Goal: Task Accomplishment & Management: Use online tool/utility

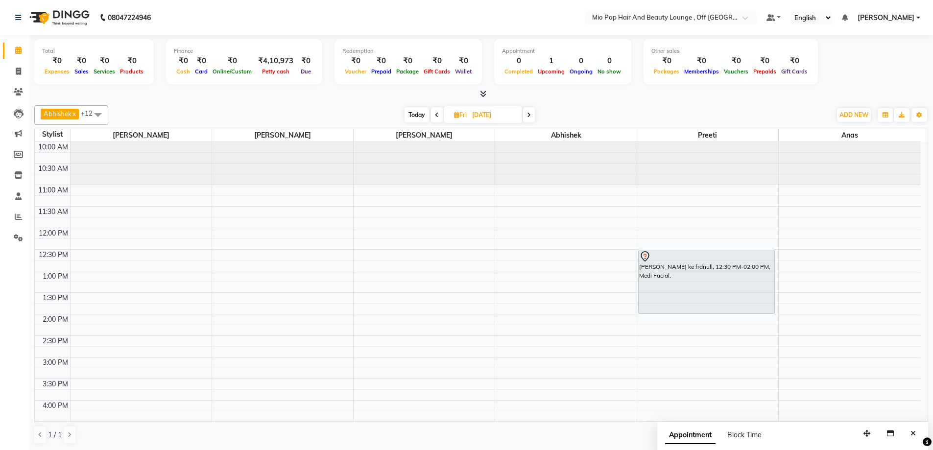
scroll to position [87, 0]
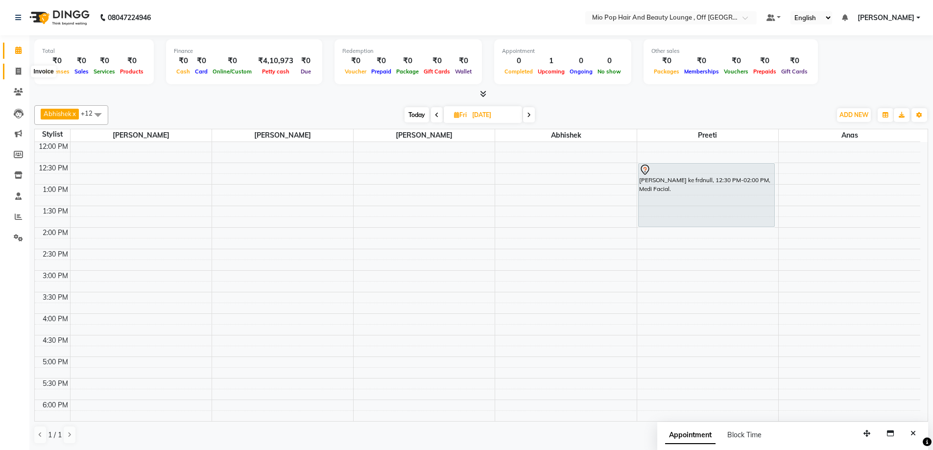
click at [19, 68] on icon at bounding box center [18, 71] width 5 height 7
select select "6567"
select select "service"
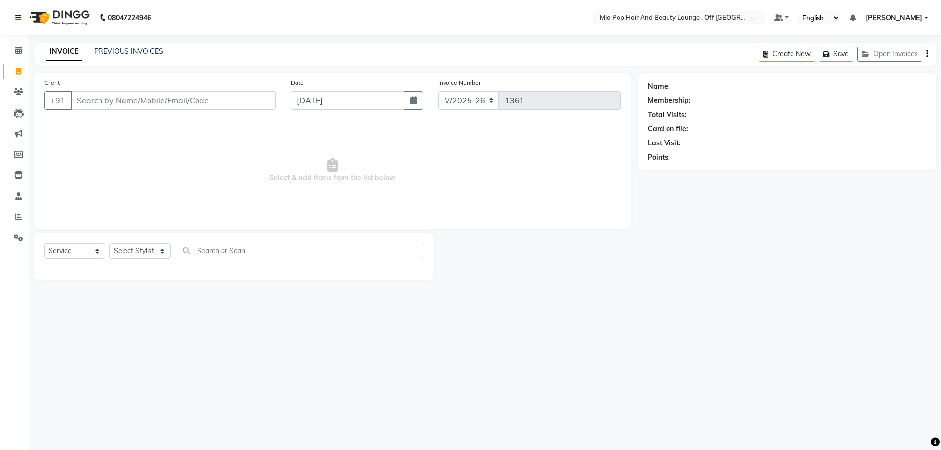
click at [149, 96] on input "Client" at bounding box center [173, 100] width 205 height 19
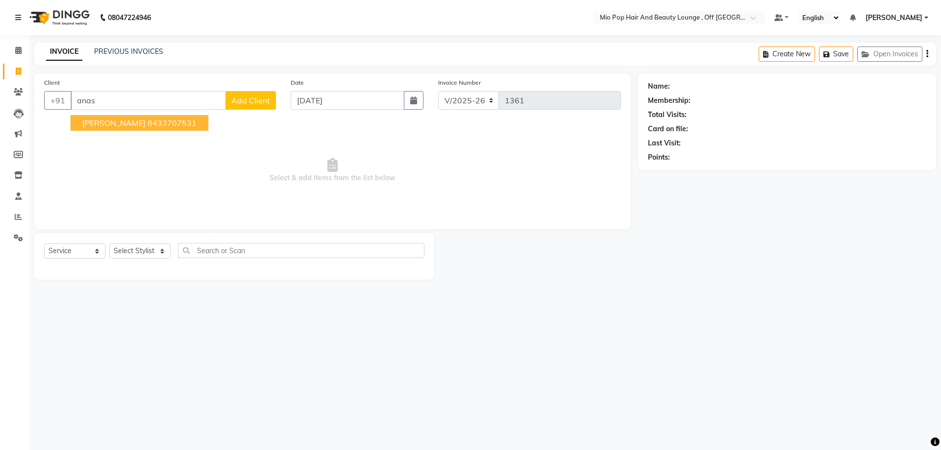
click at [147, 125] on ngb-highlight "8433707531" at bounding box center [171, 123] width 49 height 10
type input "8433707531"
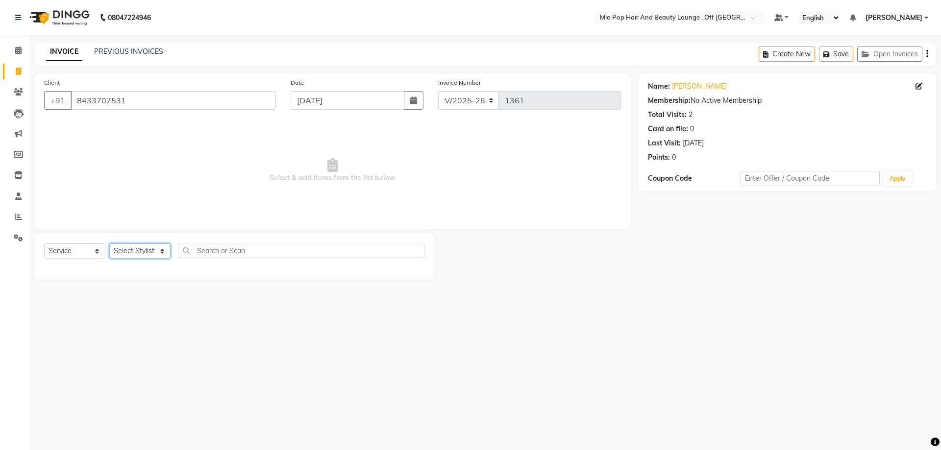
click at [132, 247] on select "Select Stylist Abhishek anas [PERSON_NAME] [PERSON_NAME] [PERSON_NAME] preeti […" at bounding box center [139, 251] width 61 height 15
select select "70076"
click at [109, 244] on select "Select Stylist Abhishek anas [PERSON_NAME] [PERSON_NAME] [PERSON_NAME] preeti […" at bounding box center [139, 251] width 61 height 15
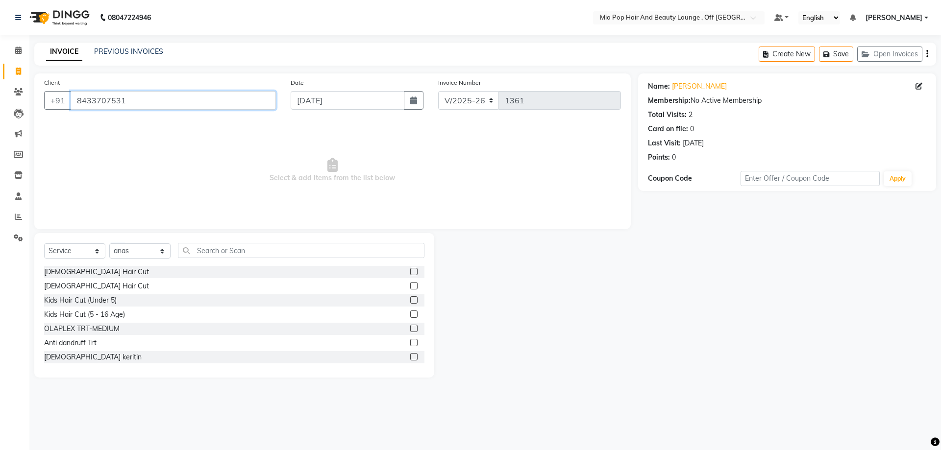
click at [152, 99] on input "8433707531" at bounding box center [173, 100] width 205 height 19
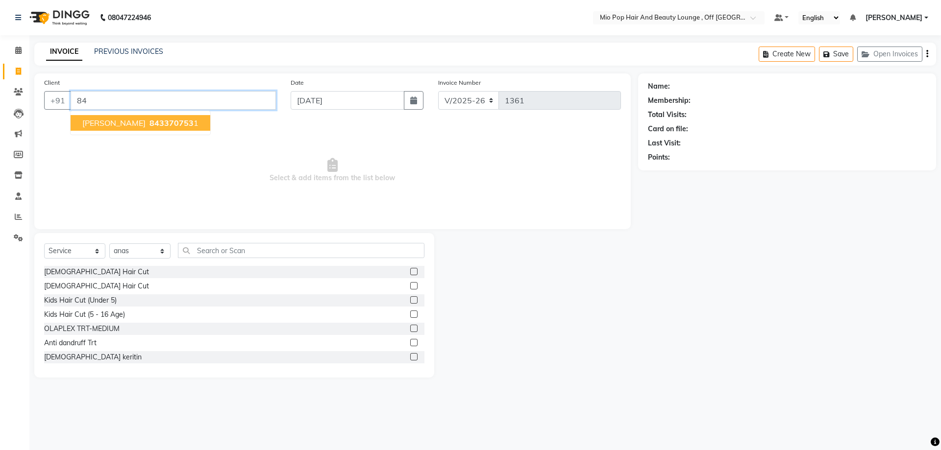
type input "8"
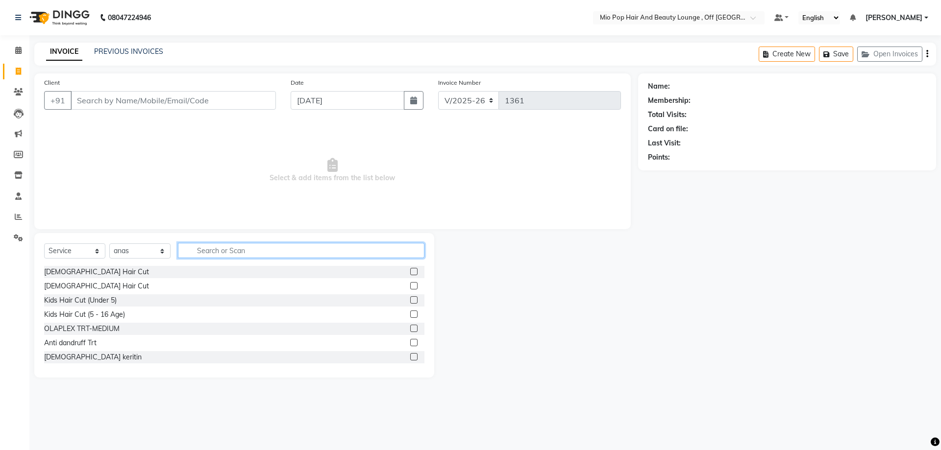
click at [250, 249] on input "text" at bounding box center [301, 250] width 246 height 15
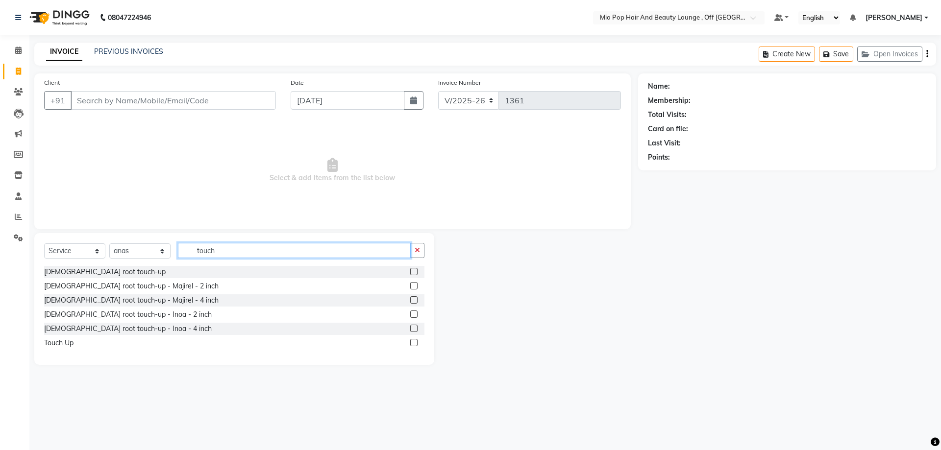
type input "touch"
click at [413, 287] on label at bounding box center [413, 285] width 7 height 7
click at [413, 287] on input "checkbox" at bounding box center [413, 286] width 6 height 6
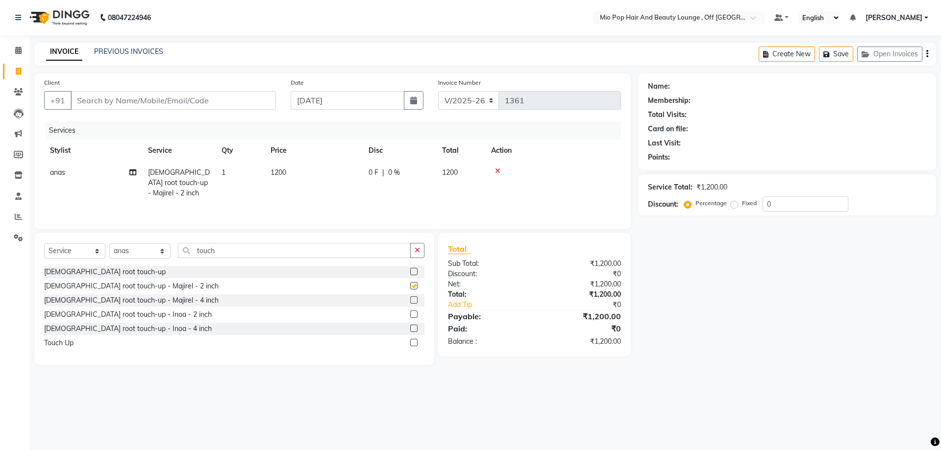
checkbox input "false"
click at [310, 186] on td "1200" at bounding box center [314, 183] width 98 height 43
select select "70076"
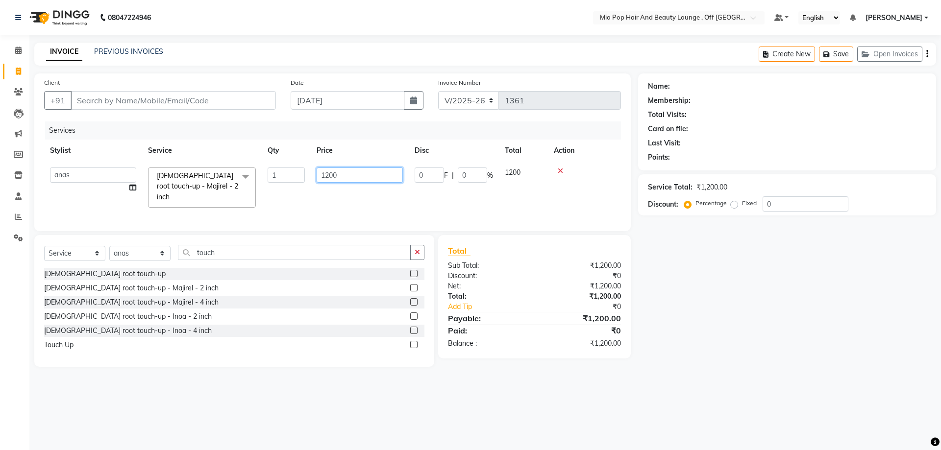
click at [328, 173] on input "1200" at bounding box center [360, 175] width 86 height 15
type input "400"
click at [359, 204] on div "Services Stylist Service Qty Price Disc Total Action Abhishek anas [PERSON_NAME…" at bounding box center [332, 172] width 577 height 100
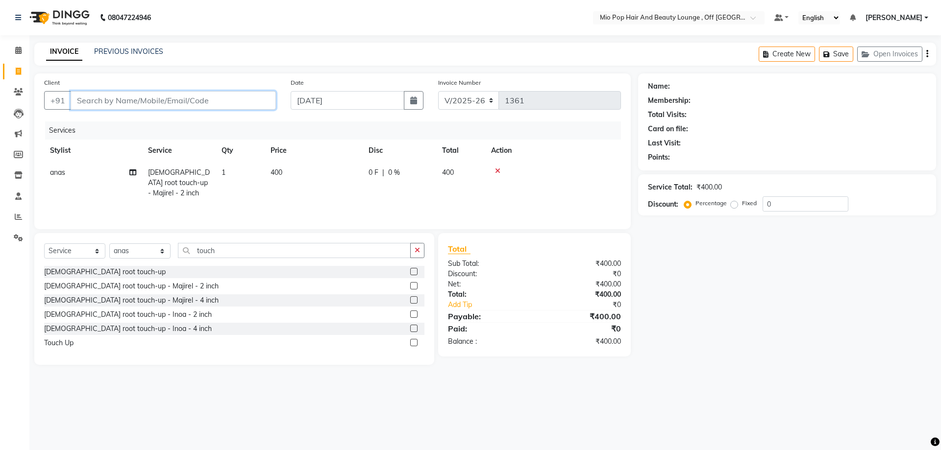
click at [105, 109] on input "Client" at bounding box center [173, 100] width 205 height 19
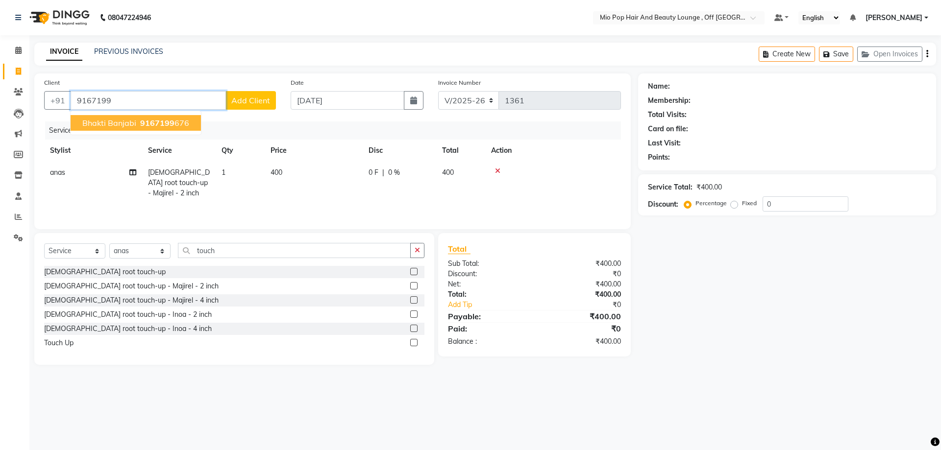
click at [146, 129] on button "bhakti banjabi 9167199 676" at bounding box center [136, 123] width 130 height 16
type input "9167199676"
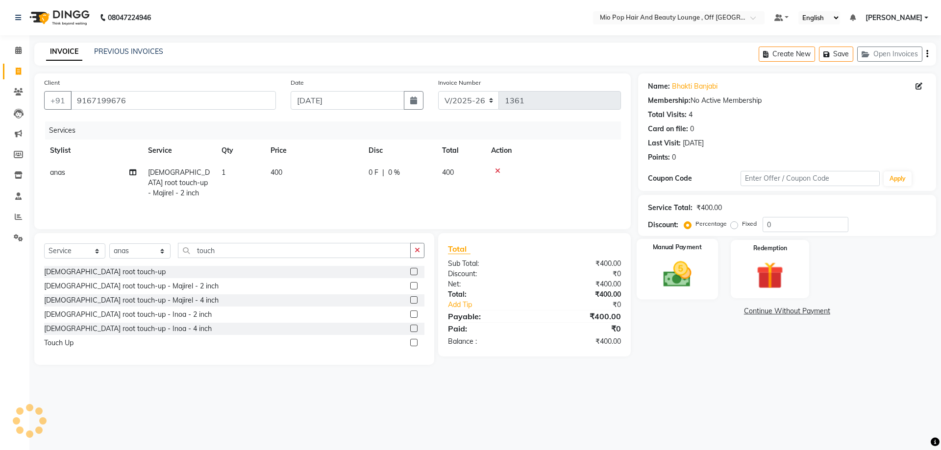
drag, startPoint x: 664, startPoint y: 277, endPoint x: 687, endPoint y: 297, distance: 30.5
click at [665, 278] on img at bounding box center [677, 274] width 46 height 32
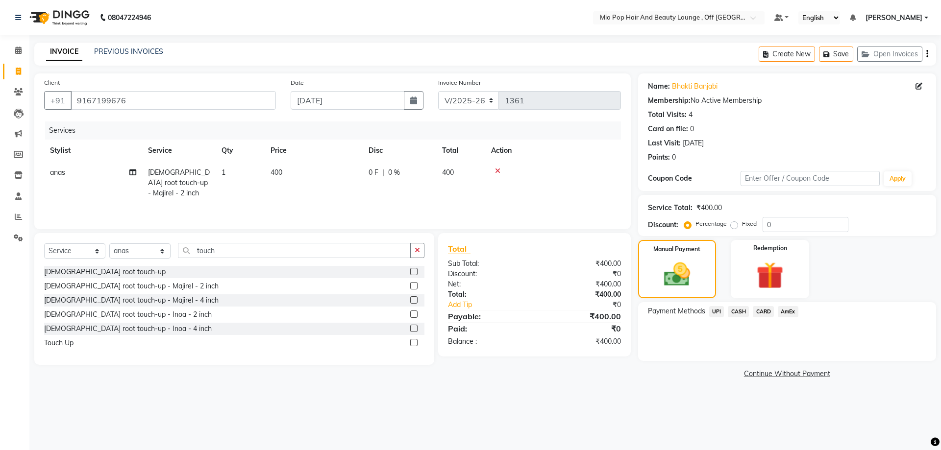
click at [742, 313] on span "CASH" at bounding box center [738, 311] width 21 height 11
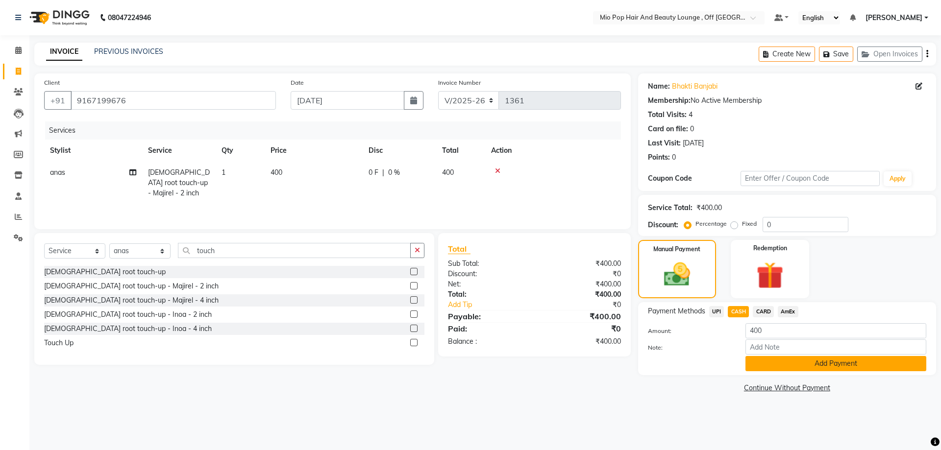
click at [773, 367] on button "Add Payment" at bounding box center [835, 363] width 181 height 15
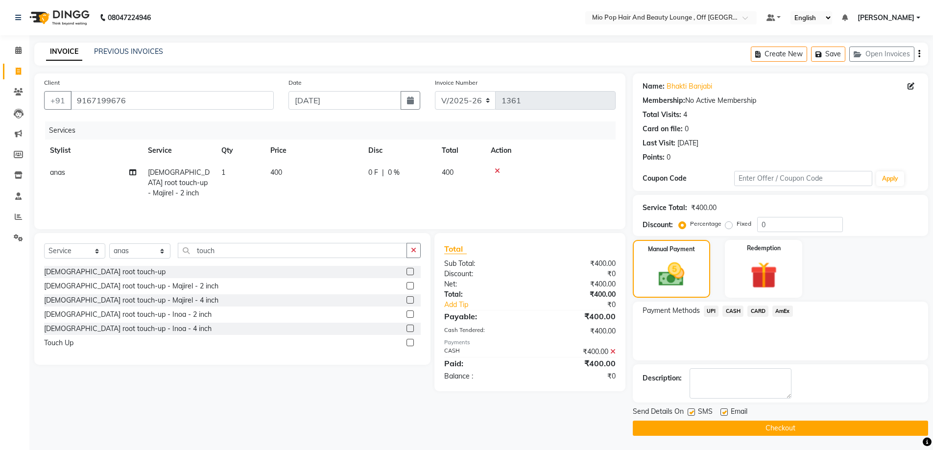
click at [784, 421] on button "Checkout" at bounding box center [780, 428] width 295 height 15
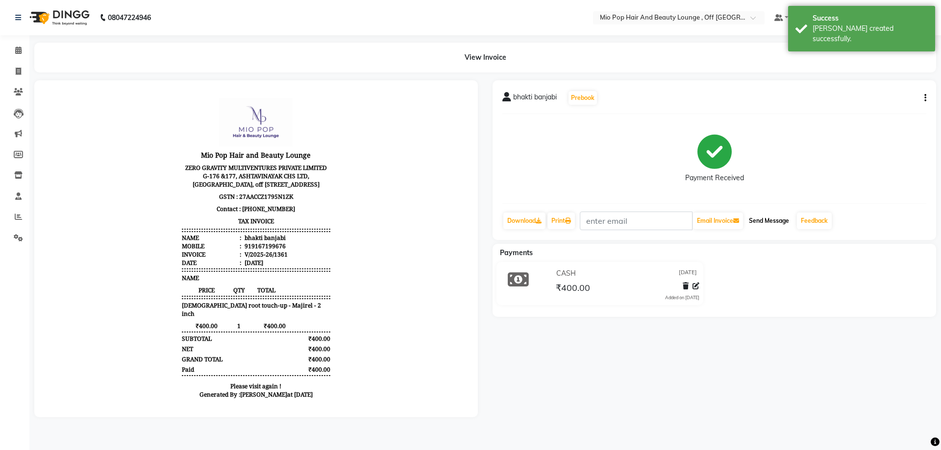
click at [769, 226] on button "Send Message" at bounding box center [769, 221] width 48 height 17
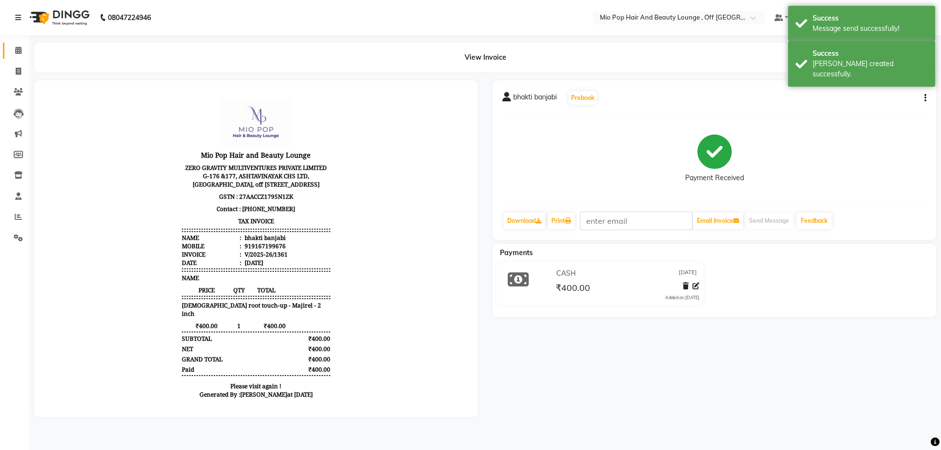
click at [13, 54] on span at bounding box center [18, 50] width 17 height 11
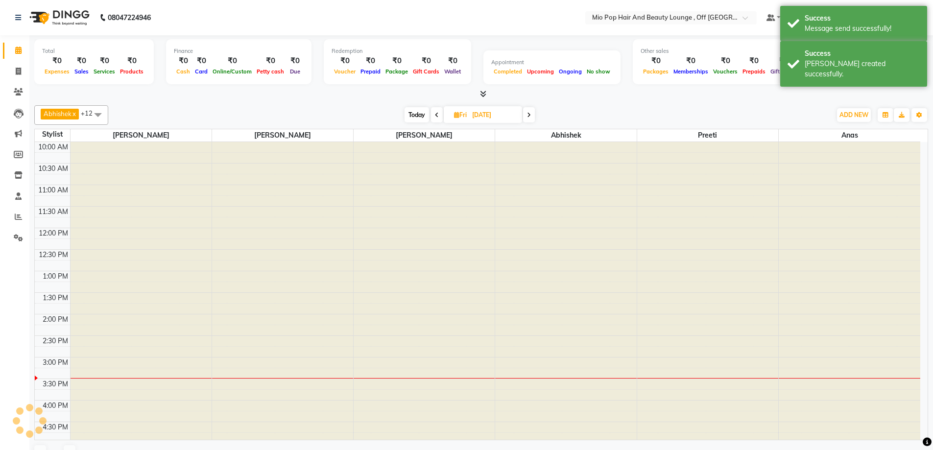
scroll to position [214, 0]
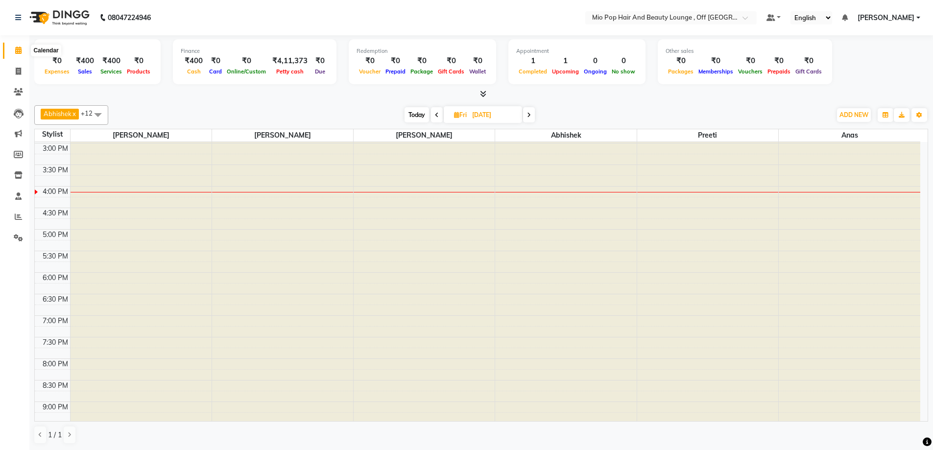
click at [14, 50] on span at bounding box center [18, 50] width 17 height 11
click at [434, 115] on span at bounding box center [437, 114] width 12 height 15
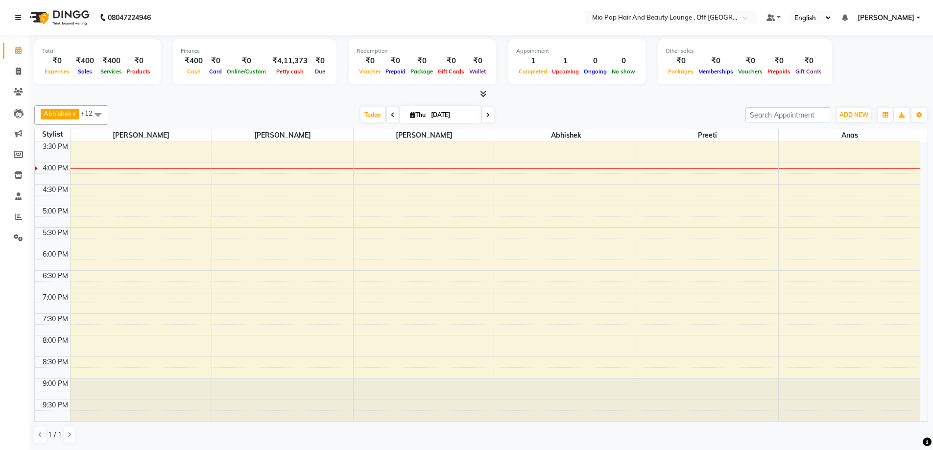
click at [488, 112] on icon at bounding box center [488, 115] width 4 height 6
type input "[DATE]"
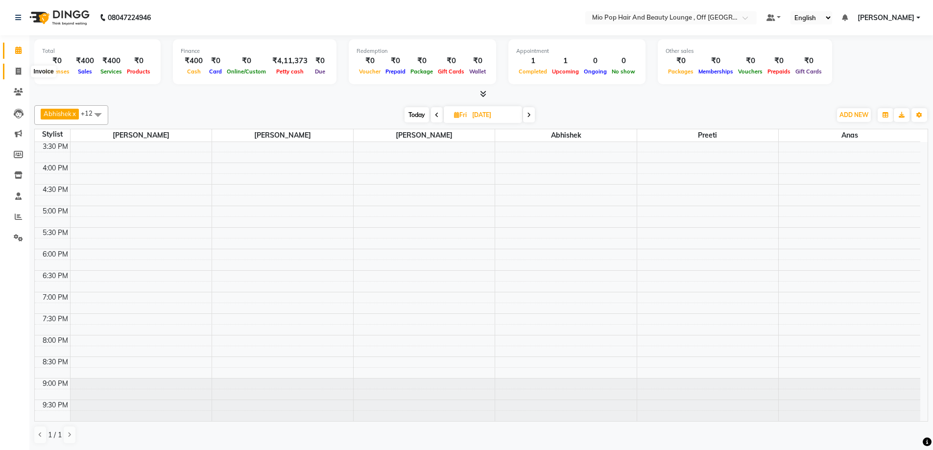
click at [14, 73] on span at bounding box center [18, 71] width 17 height 11
select select "6567"
select select "service"
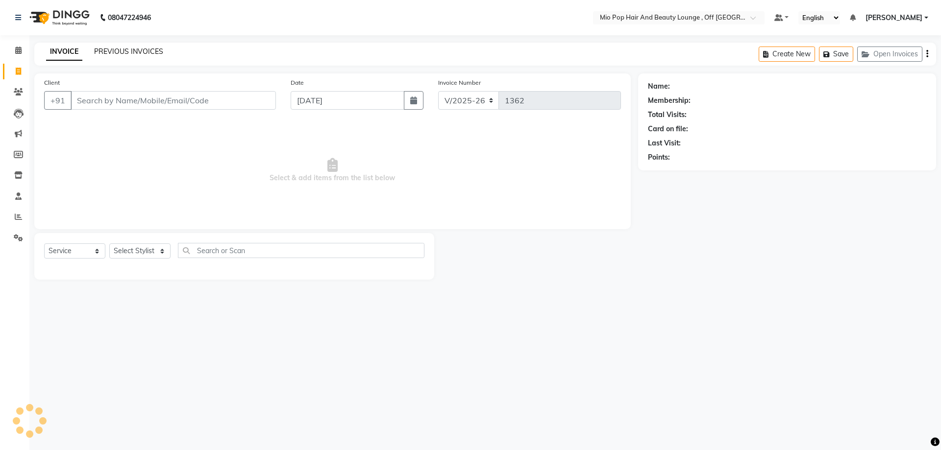
click at [116, 51] on link "PREVIOUS INVOICES" at bounding box center [128, 51] width 69 height 9
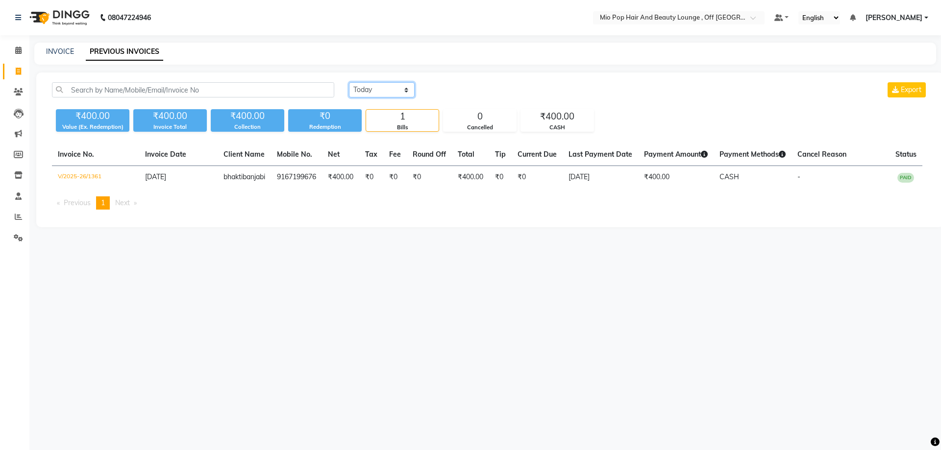
click at [350, 87] on select "[DATE] [DATE] Custom Range" at bounding box center [382, 89] width 66 height 15
select select "[DATE]"
click at [349, 82] on select "[DATE] [DATE] Custom Range" at bounding box center [382, 89] width 66 height 15
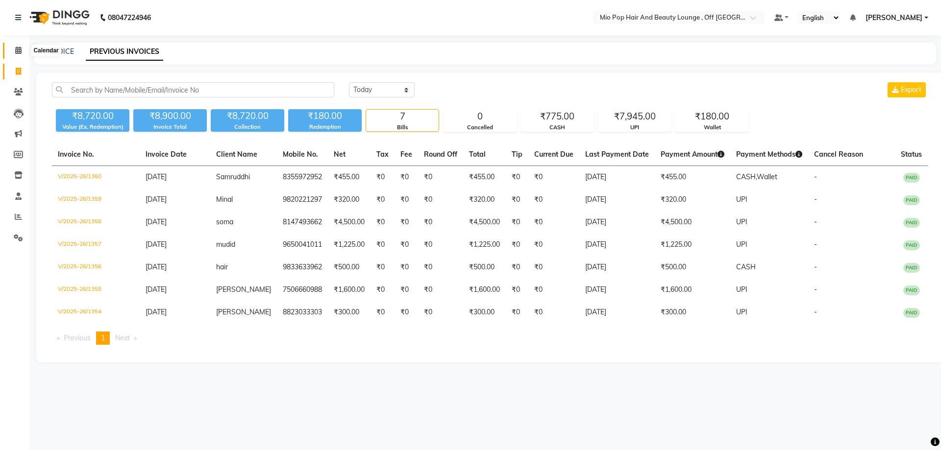
click at [18, 47] on icon at bounding box center [18, 50] width 6 height 7
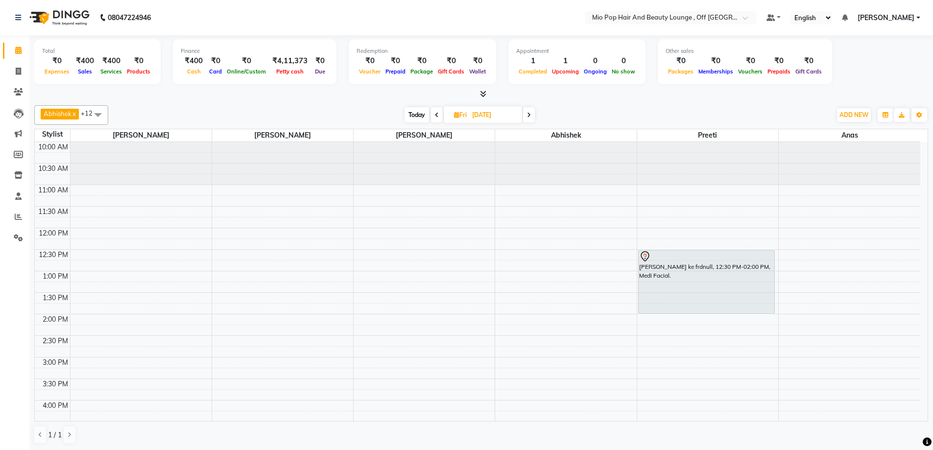
click at [435, 120] on span at bounding box center [437, 114] width 12 height 15
type input "[DATE]"
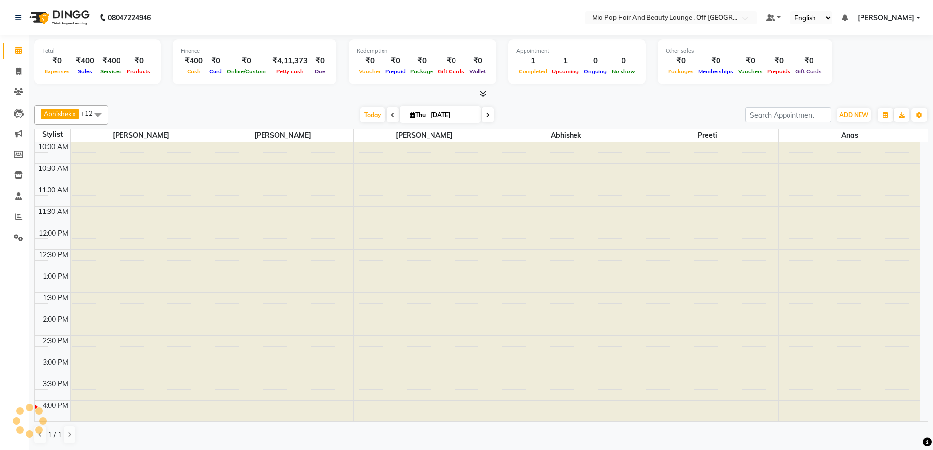
scroll to position [238, 0]
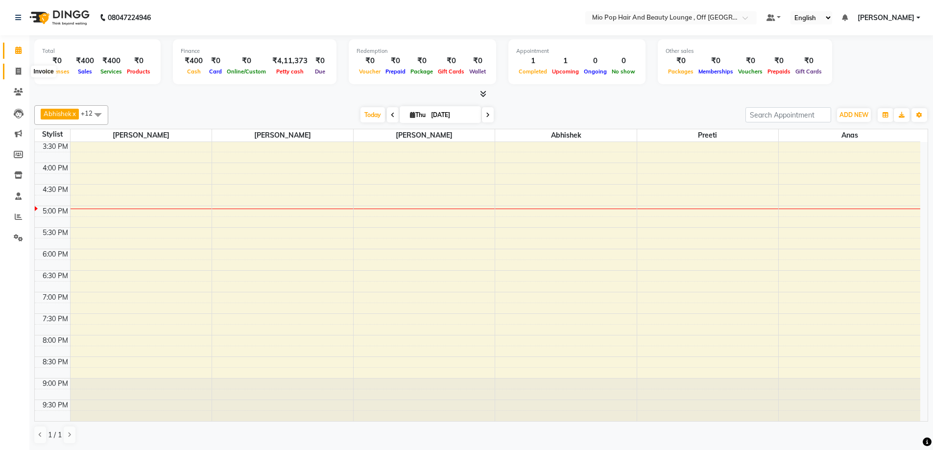
click at [15, 76] on span at bounding box center [18, 71] width 17 height 11
select select "6567"
select select "service"
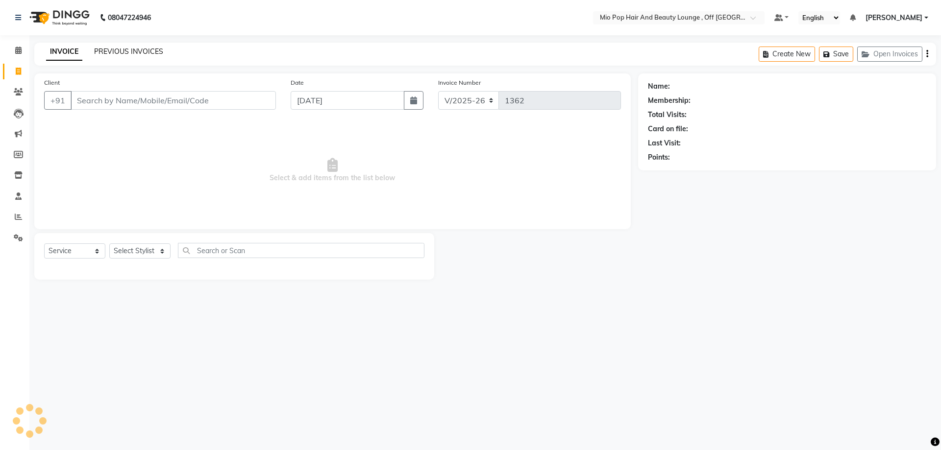
click at [117, 53] on link "PREVIOUS INVOICES" at bounding box center [128, 51] width 69 height 9
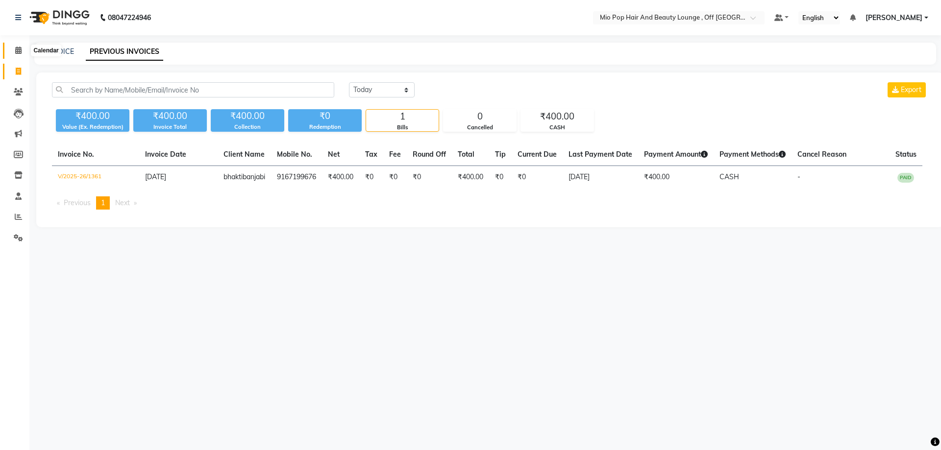
click at [16, 49] on icon at bounding box center [18, 50] width 6 height 7
